Goal: Task Accomplishment & Management: Use online tool/utility

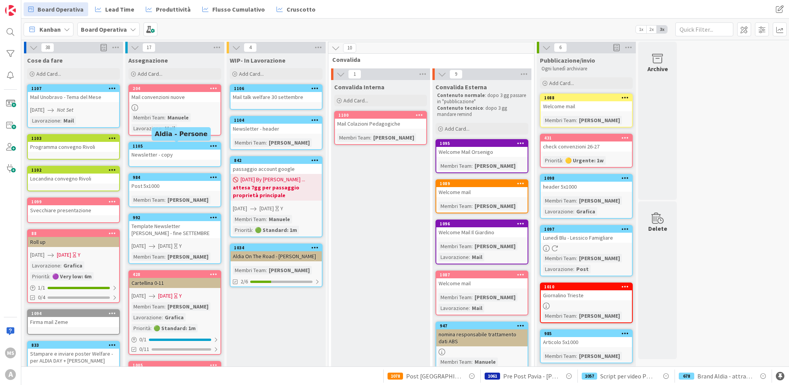
click at [176, 148] on div "1105" at bounding box center [177, 145] width 88 height 5
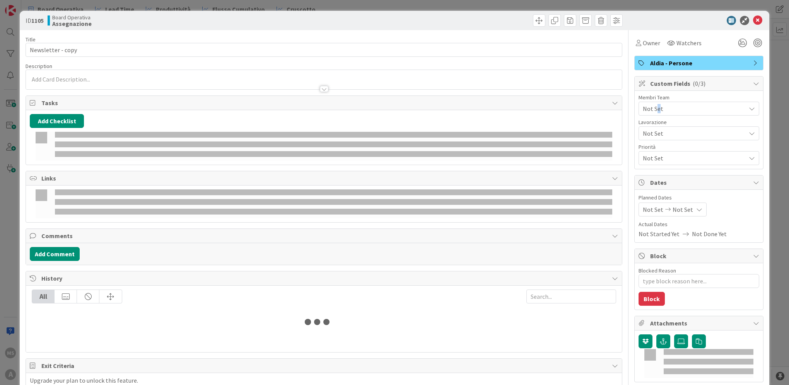
click at [652, 106] on span "Not Set" at bounding box center [694, 108] width 103 height 9
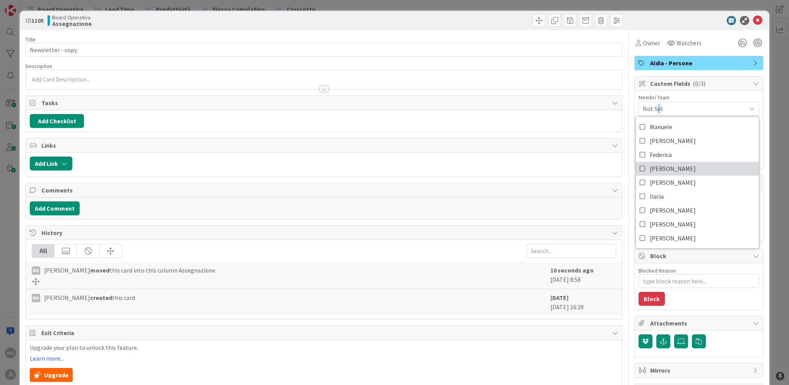
click at [658, 171] on span "[PERSON_NAME]" at bounding box center [673, 169] width 46 height 12
click at [753, 19] on icon at bounding box center [757, 20] width 9 height 9
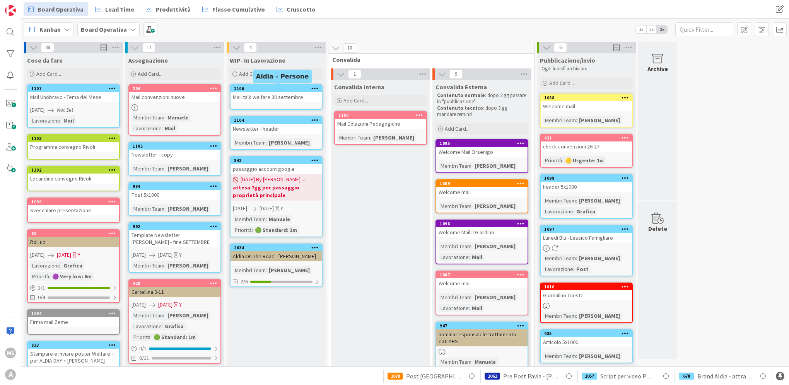
click at [277, 90] on div "1106" at bounding box center [278, 88] width 88 height 5
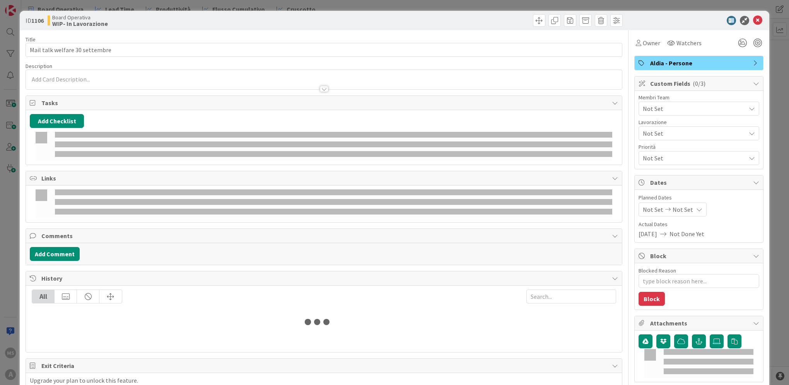
type textarea "x"
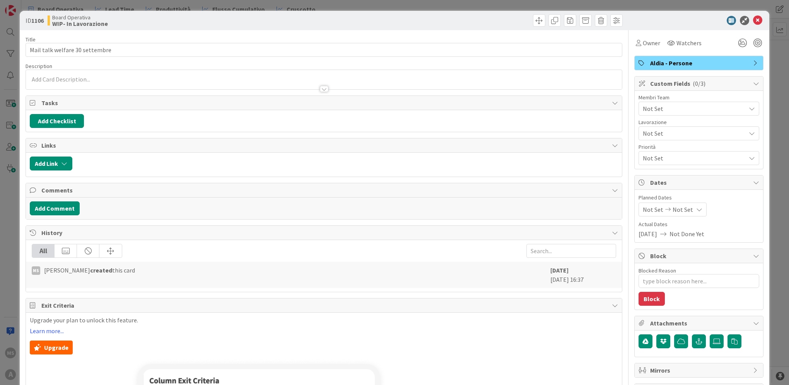
click at [695, 109] on span "Not Set" at bounding box center [694, 108] width 103 height 9
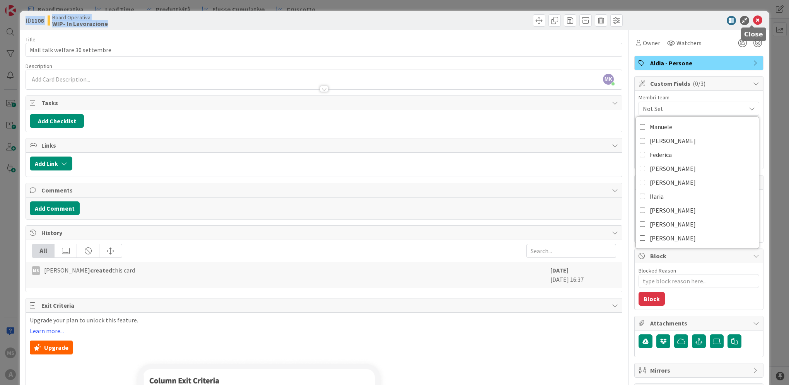
click at [749, 25] on body "MS A Board Operativa Lead Time Produttività Flusso Cumulativo Cruscotto Board O…" at bounding box center [394, 192] width 789 height 385
click at [753, 25] on icon at bounding box center [757, 20] width 9 height 9
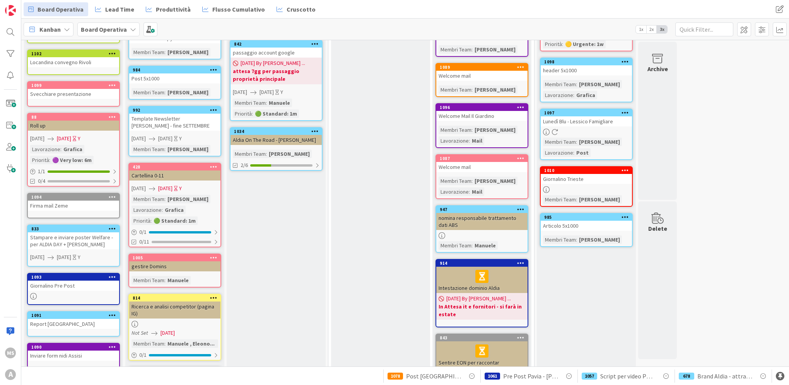
scroll to position [155, 0]
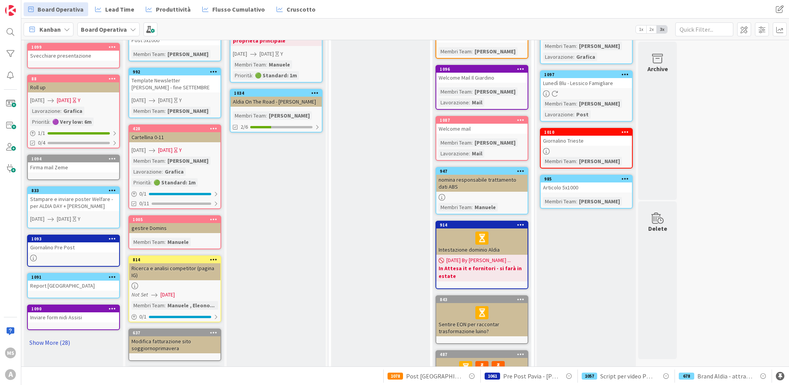
click at [55, 343] on link "Show More (28)" at bounding box center [73, 342] width 93 height 12
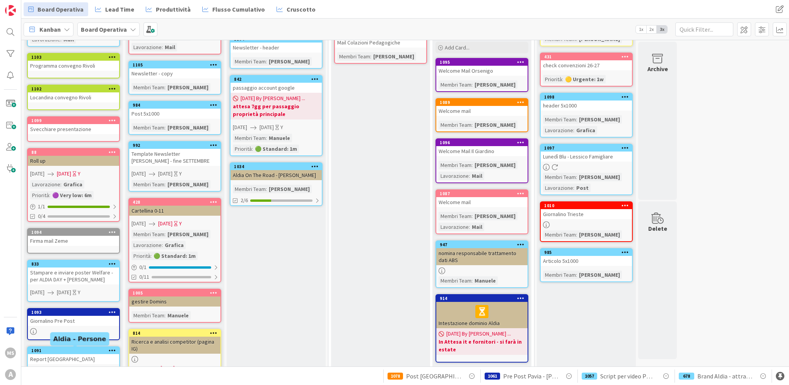
scroll to position [0, 0]
